Goal: Navigation & Orientation: Find specific page/section

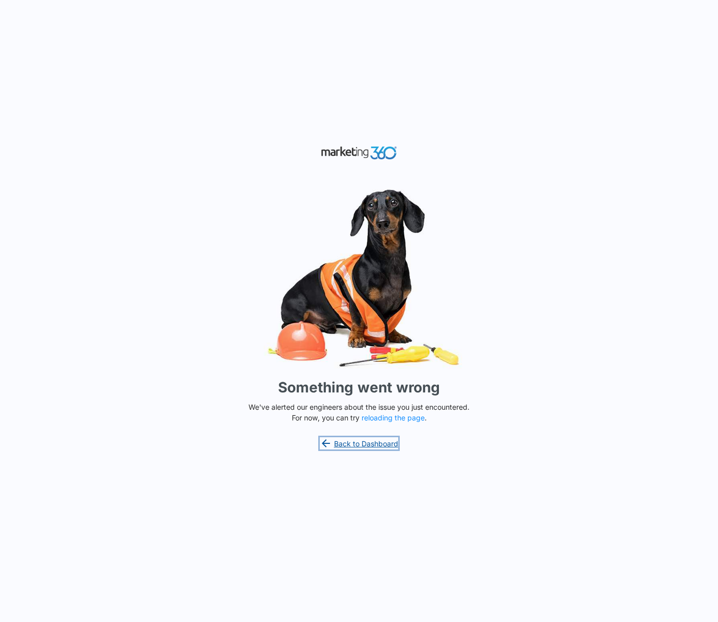
click at [378, 439] on link "Back to Dashboard" at bounding box center [359, 443] width 78 height 12
click at [379, 418] on button "reloading the page" at bounding box center [393, 418] width 63 height 8
click at [382, 415] on button "reloading the page" at bounding box center [393, 418] width 63 height 8
click at [379, 442] on link "Back to Dashboard" at bounding box center [359, 443] width 78 height 12
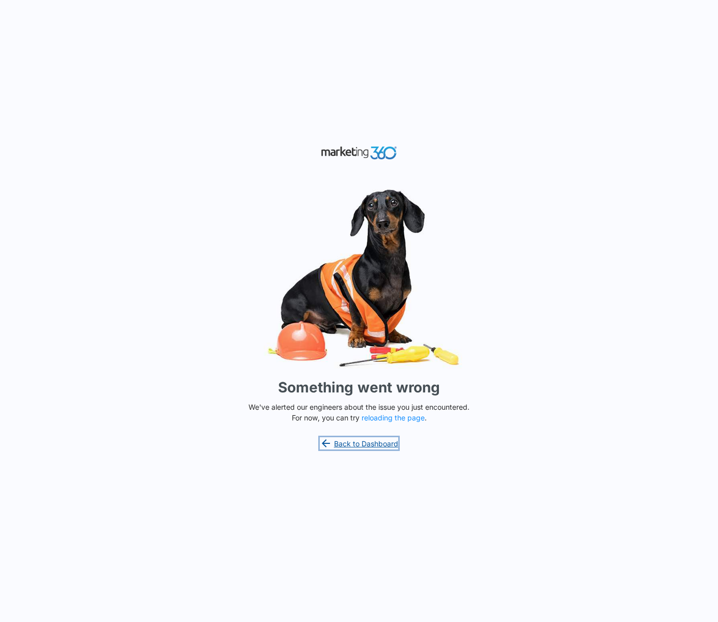
drag, startPoint x: 0, startPoint y: 0, endPoint x: 379, endPoint y: 442, distance: 582.5
click at [379, 442] on link "Back to Dashboard" at bounding box center [359, 443] width 78 height 12
